Goal: Check status: Check status

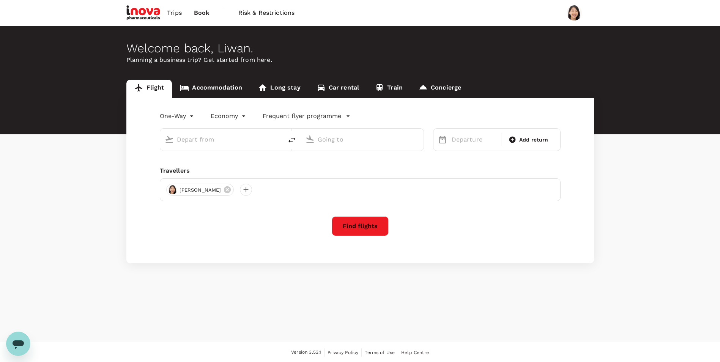
click at [177, 14] on span "Trips" at bounding box center [174, 12] width 15 height 9
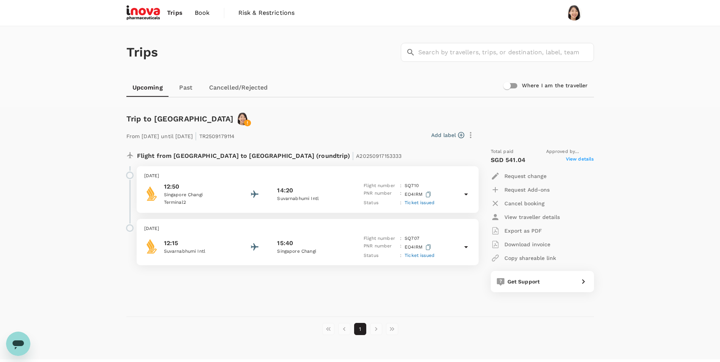
click at [423, 204] on span "Ticket issued" at bounding box center [420, 202] width 30 height 5
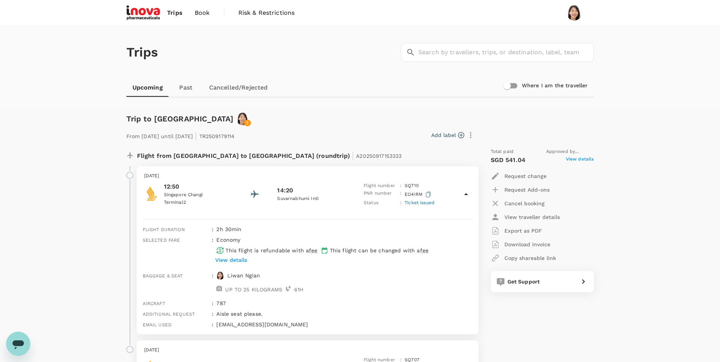
scroll to position [113, 0]
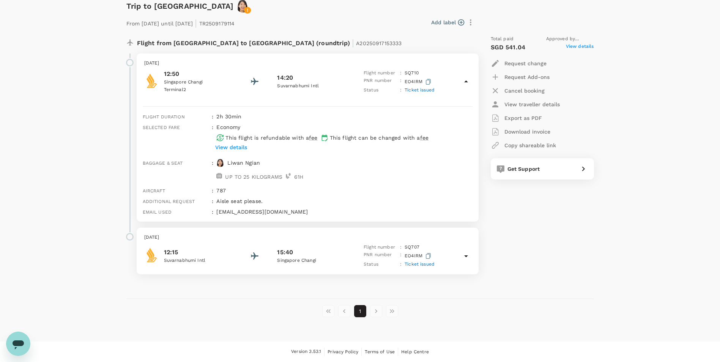
click at [306, 261] on p "Singapore Changi" at bounding box center [311, 261] width 68 height 8
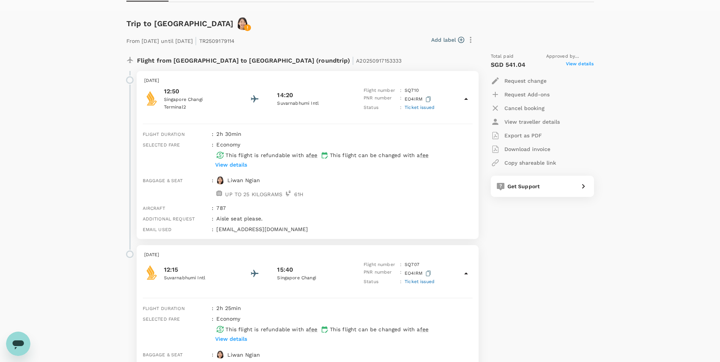
scroll to position [0, 0]
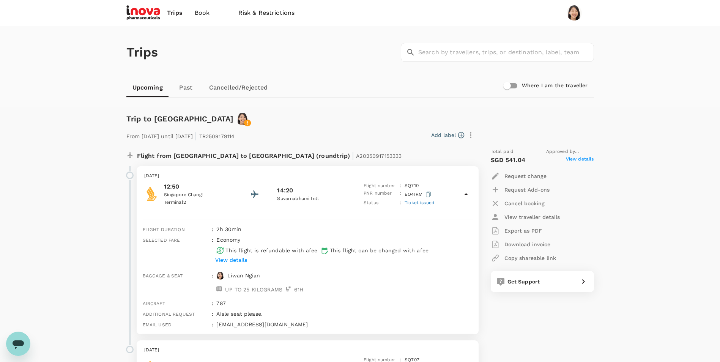
click at [424, 201] on span "Ticket issued" at bounding box center [420, 202] width 30 height 5
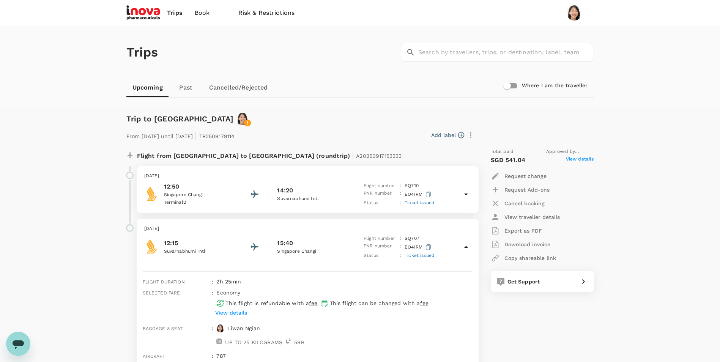
click at [424, 201] on span "Ticket issued" at bounding box center [420, 202] width 30 height 5
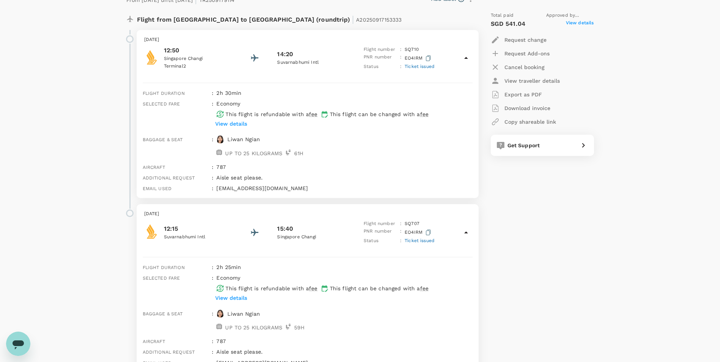
scroll to position [139, 0]
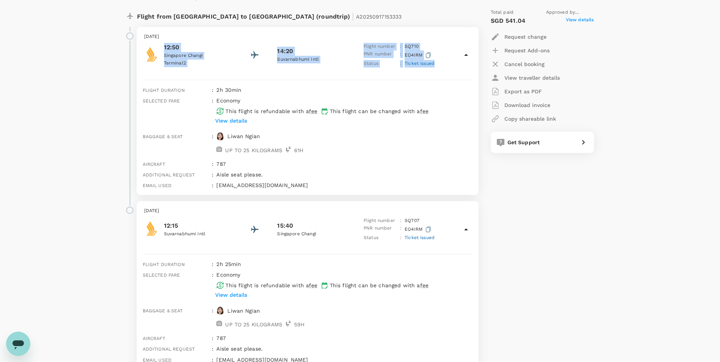
drag, startPoint x: 436, startPoint y: 63, endPoint x: 163, endPoint y: 48, distance: 273.8
click at [163, 48] on div "12:50 [GEOGRAPHIC_DATA] [GEOGRAPHIC_DATA] 2 14:20 Suvarnabhumi Intl Flight numb…" at bounding box center [307, 55] width 327 height 25
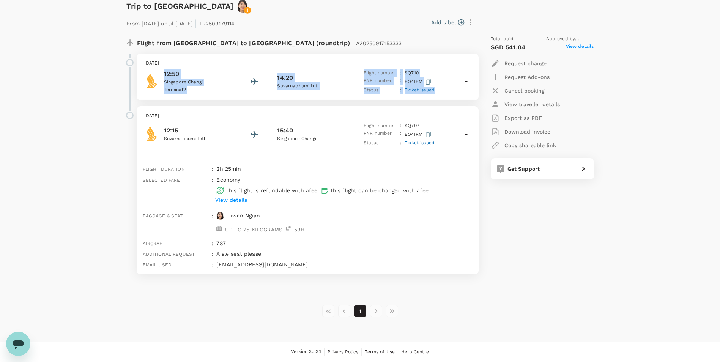
scroll to position [113, 0]
copy div "12:50 [GEOGRAPHIC_DATA] [GEOGRAPHIC_DATA] 2 14:20 Suvarnabhumi Intl Flight numb…"
click at [431, 97] on div "[DATE] 12:50 [GEOGRAPHIC_DATA] [GEOGRAPHIC_DATA] 2 14:20 Suvarnabhumi Intl Flig…" at bounding box center [308, 77] width 342 height 47
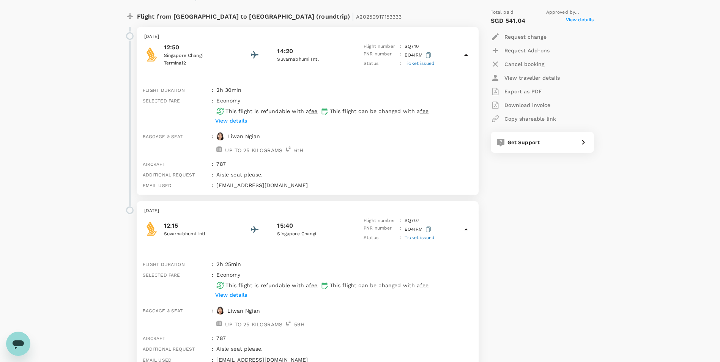
click at [429, 65] on span "Ticket issued" at bounding box center [420, 63] width 30 height 5
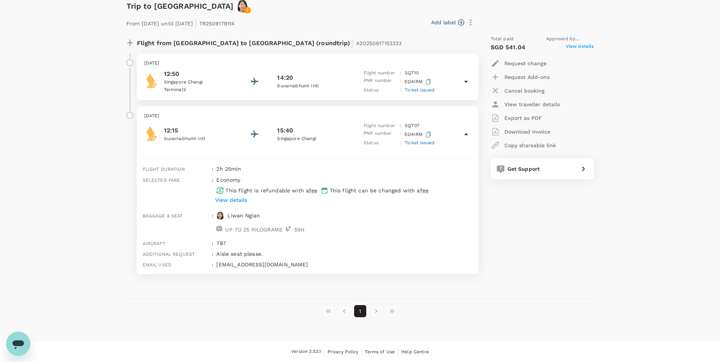
click at [416, 89] on span "Ticket issued" at bounding box center [420, 89] width 30 height 5
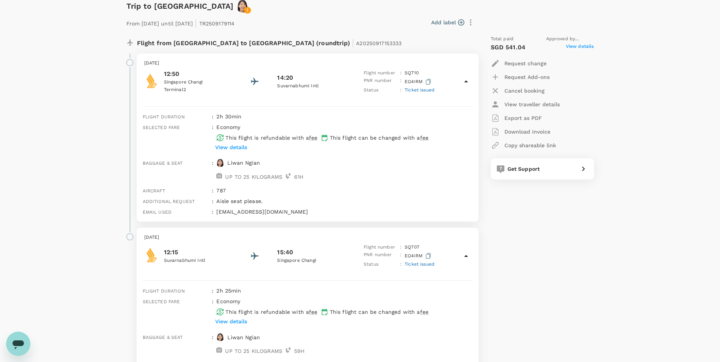
scroll to position [139, 0]
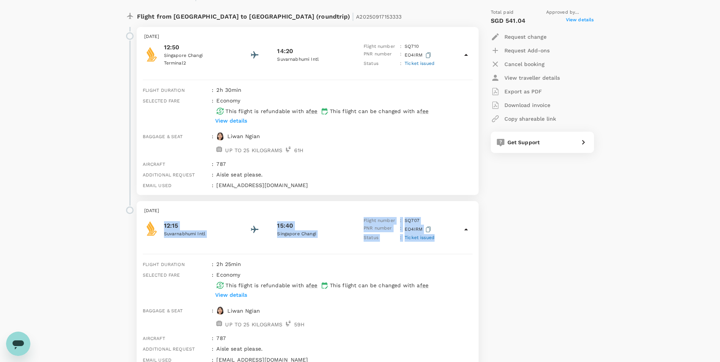
drag, startPoint x: 439, startPoint y: 237, endPoint x: 162, endPoint y: 223, distance: 277.2
click at [162, 223] on div "12:15 Suvarnabhumi Intl 15:40 [GEOGRAPHIC_DATA] Changi Flight number : SQ 707 P…" at bounding box center [307, 229] width 327 height 25
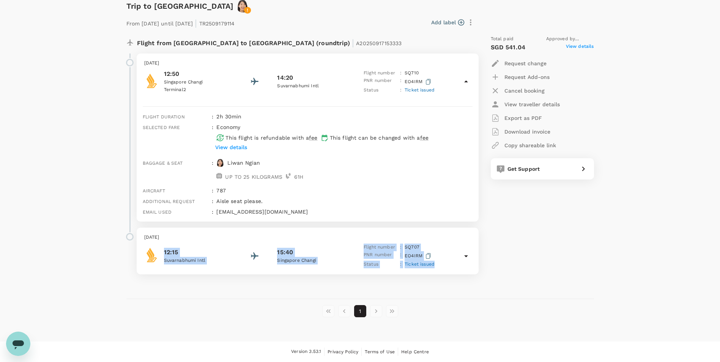
copy div "12:15 Suvarnabhumi Intl 15:40 [GEOGRAPHIC_DATA] Changi Flight number : SQ 707 P…"
